Goal: Navigation & Orientation: Find specific page/section

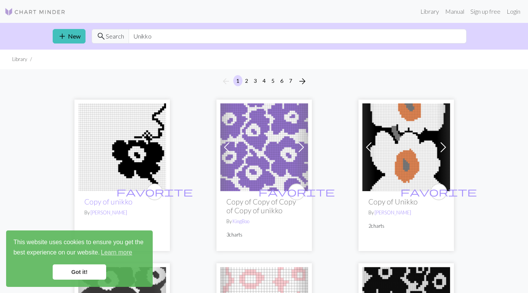
click at [87, 272] on link "Got it!" at bounding box center [79, 272] width 53 height 15
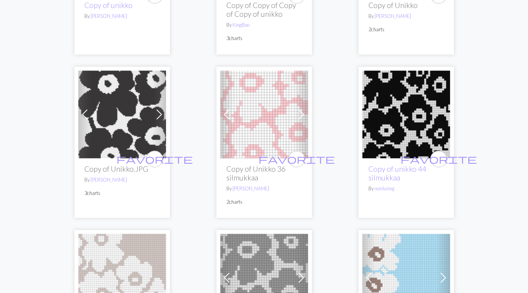
scroll to position [204, 0]
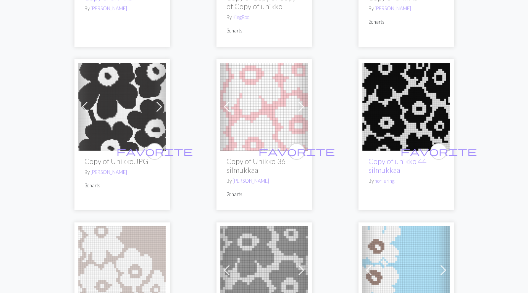
click at [263, 127] on img at bounding box center [264, 107] width 88 height 88
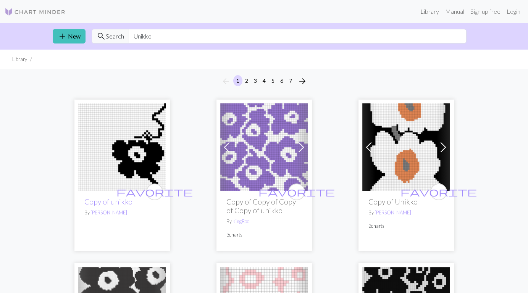
click at [267, 165] on img at bounding box center [264, 148] width 88 height 88
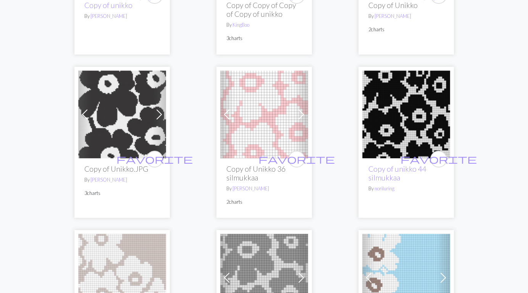
scroll to position [204, 0]
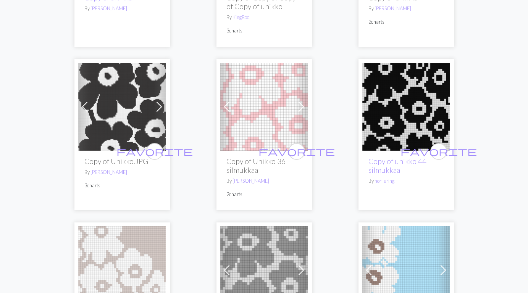
click at [119, 125] on img at bounding box center [122, 107] width 88 height 88
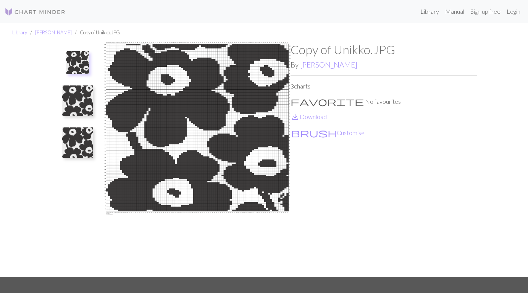
click at [148, 141] on img at bounding box center [197, 159] width 187 height 235
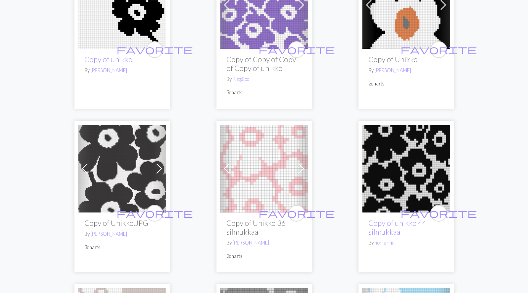
scroll to position [147, 0]
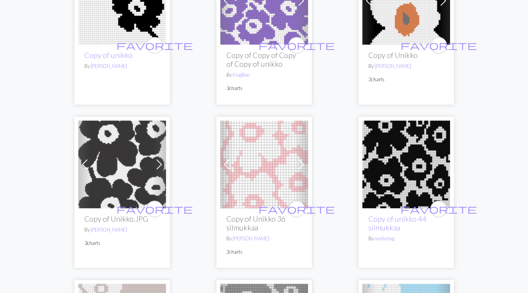
click at [395, 193] on img at bounding box center [407, 165] width 88 height 88
